Goal: Task Accomplishment & Management: Use online tool/utility

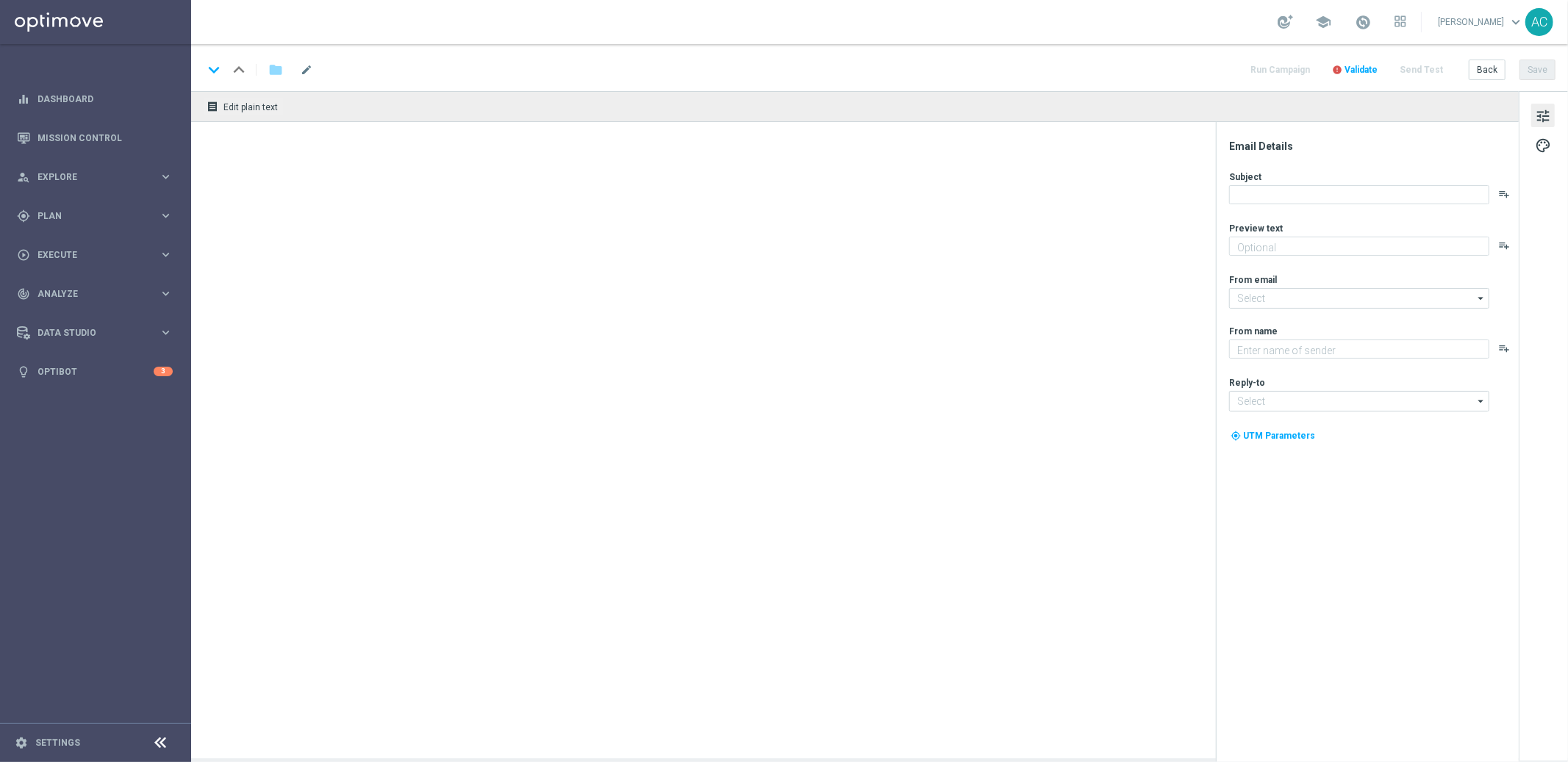
type textarea "Sua sorte também vale aqui. Venha para o Casino!"
type textarea "Lottoland.bet.br"
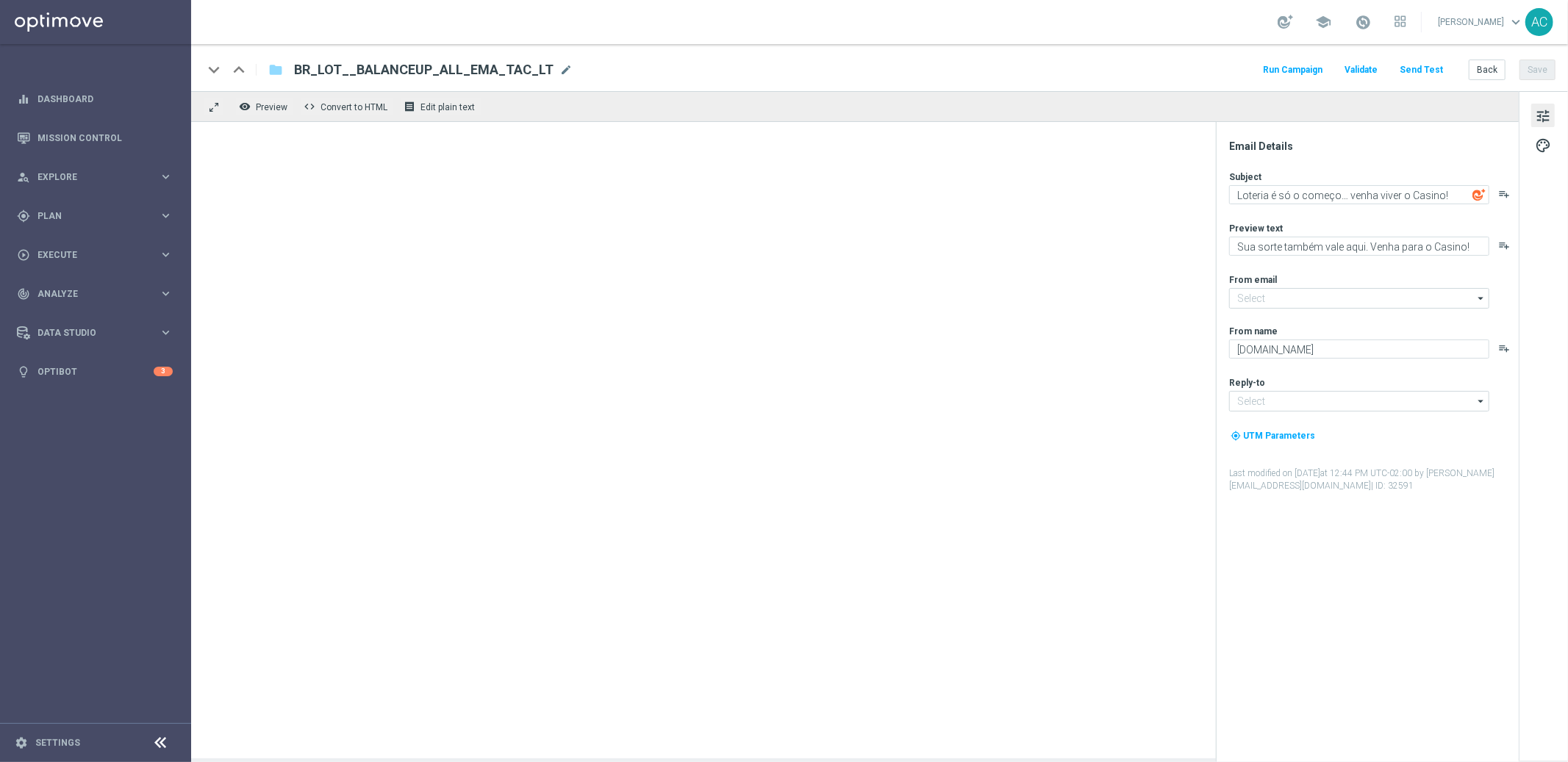
type input "[EMAIL_ADDRESS][DOMAIN_NAME]"
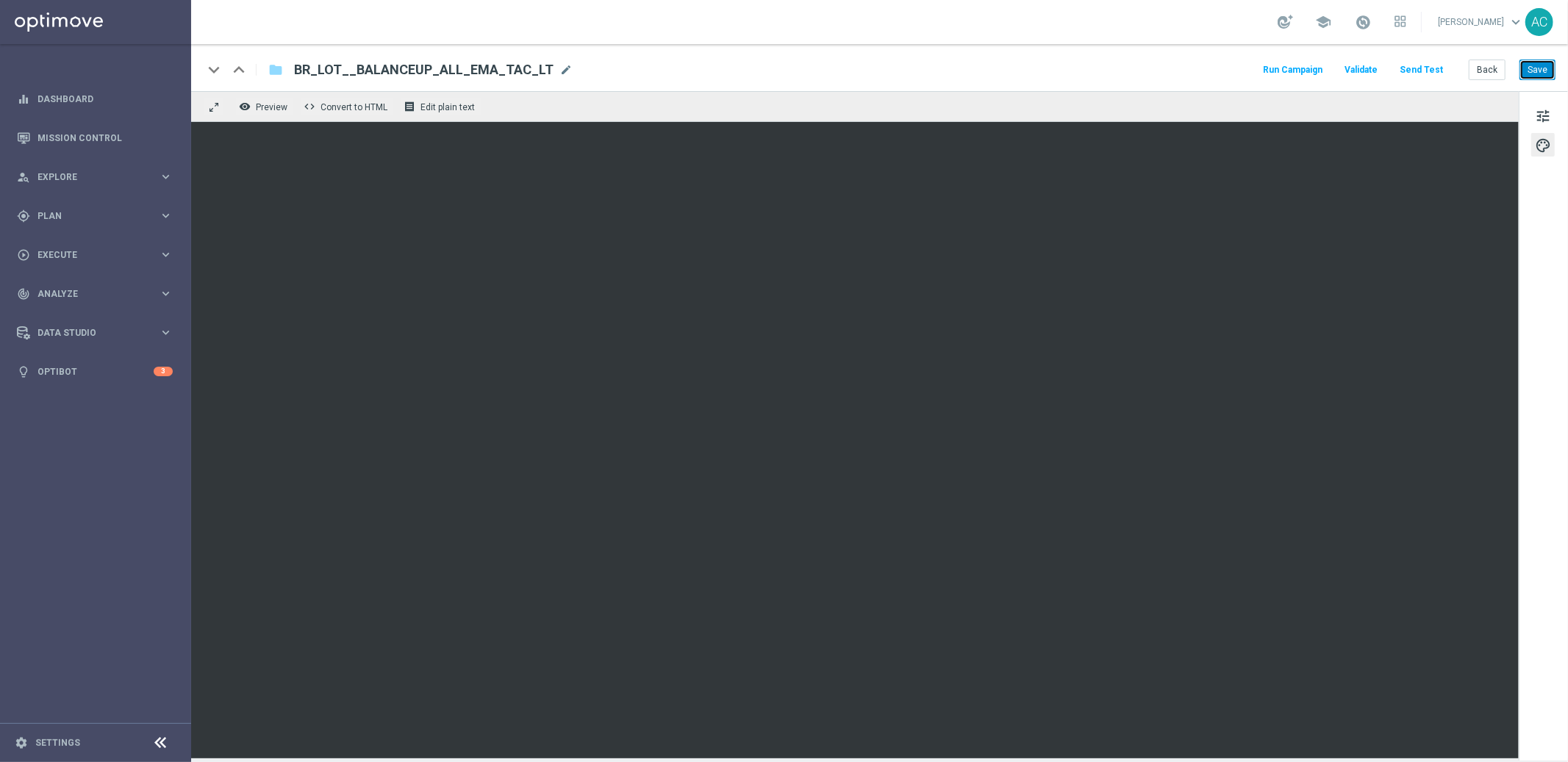
click at [1537, 74] on button "Save" at bounding box center [1538, 70] width 36 height 21
click at [1545, 68] on button "Save" at bounding box center [1538, 70] width 36 height 21
click at [1538, 73] on button "Save" at bounding box center [1538, 70] width 36 height 21
click at [1546, 64] on button "Save" at bounding box center [1538, 70] width 36 height 21
